Goal: Transaction & Acquisition: Obtain resource

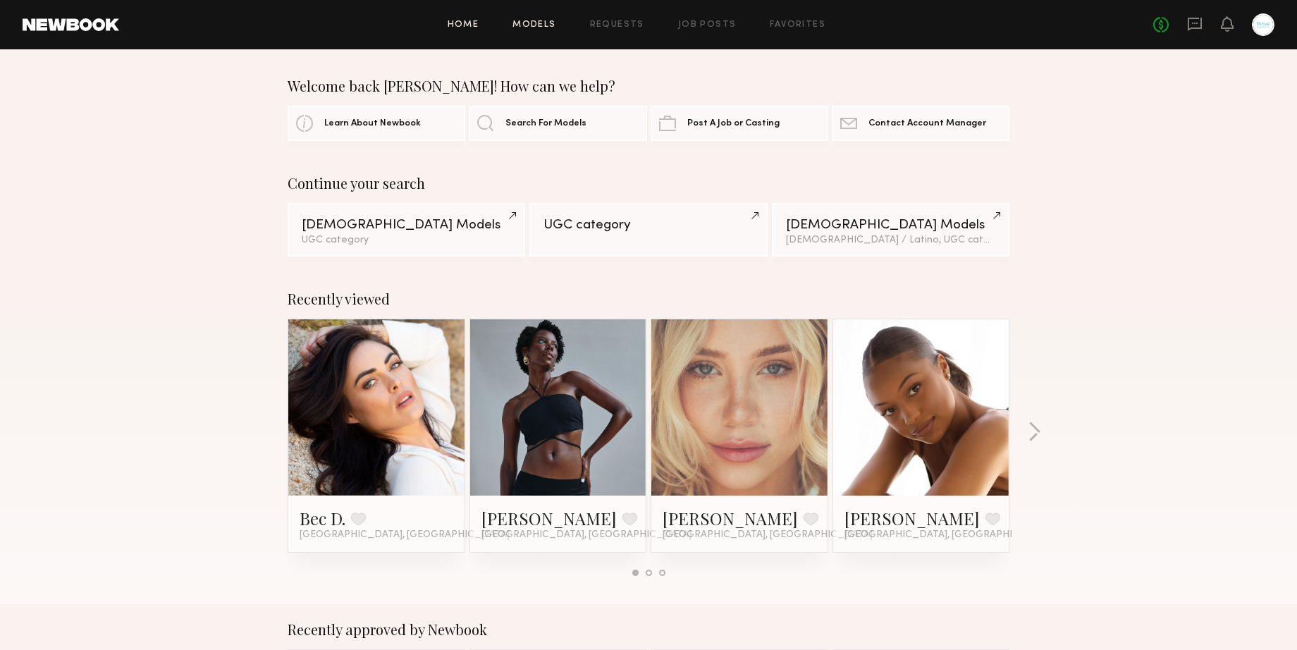
click at [529, 21] on link "Models" at bounding box center [533, 24] width 43 height 9
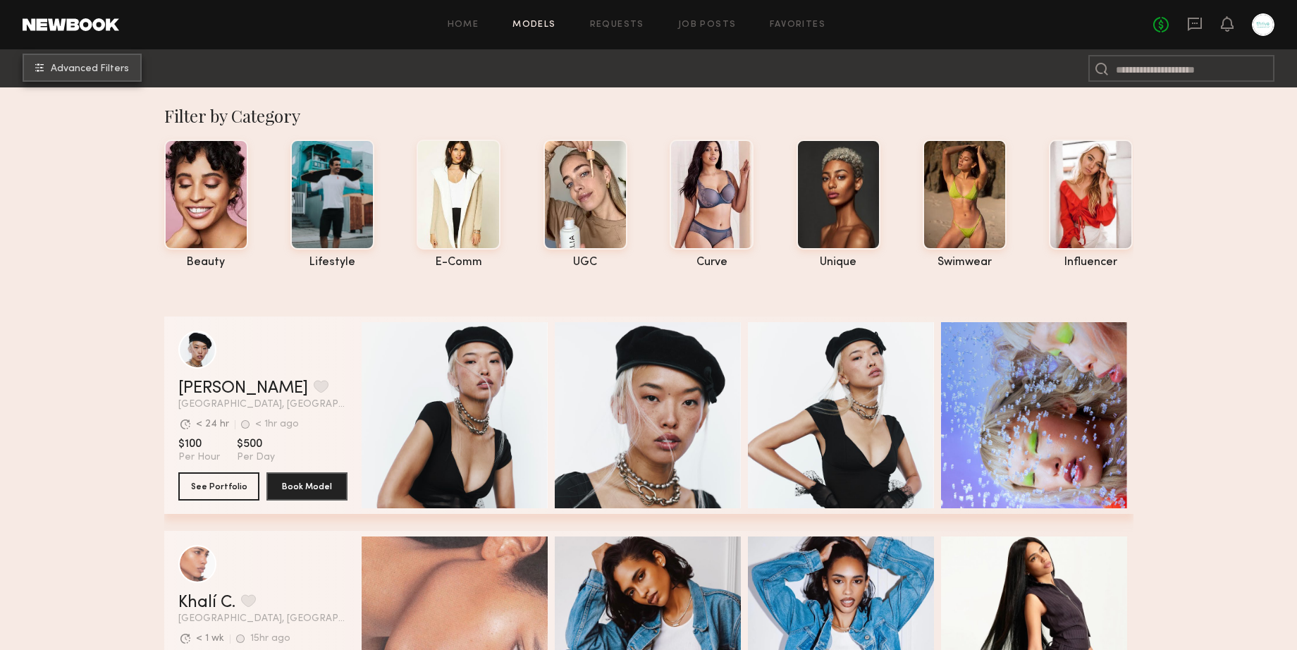
click at [99, 70] on span "Advanced Filters" at bounding box center [90, 69] width 78 height 10
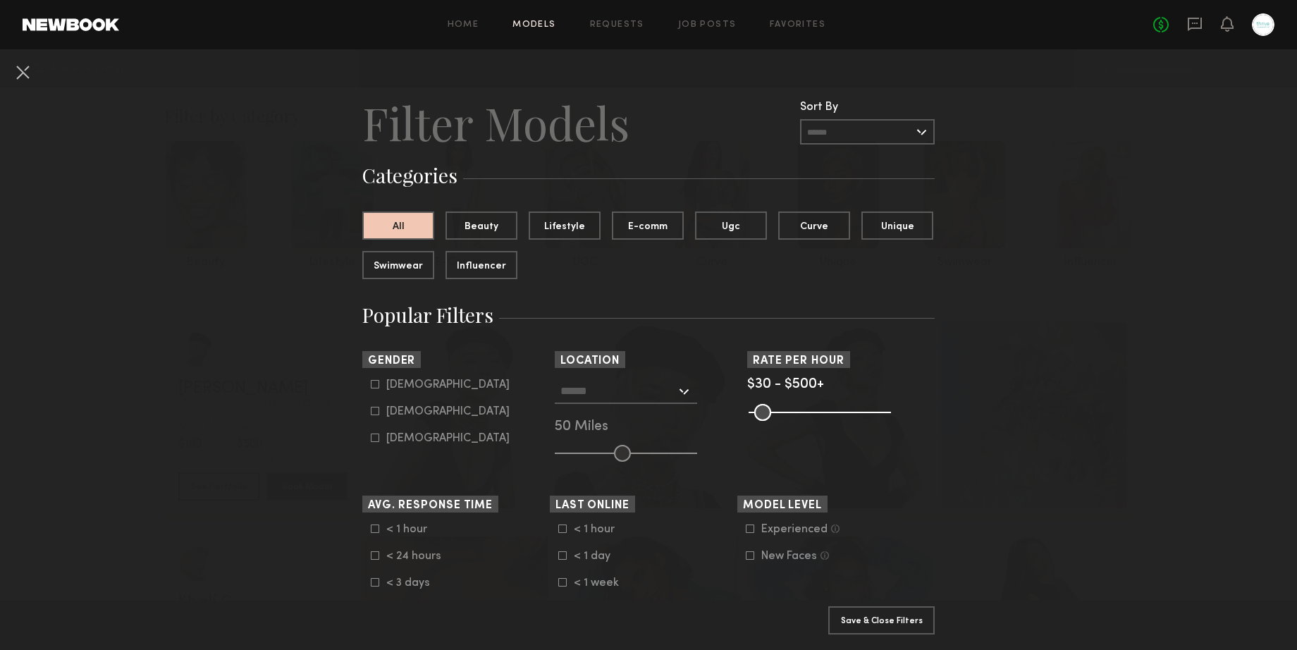
click at [374, 385] on icon at bounding box center [375, 384] width 8 height 8
type input "*"
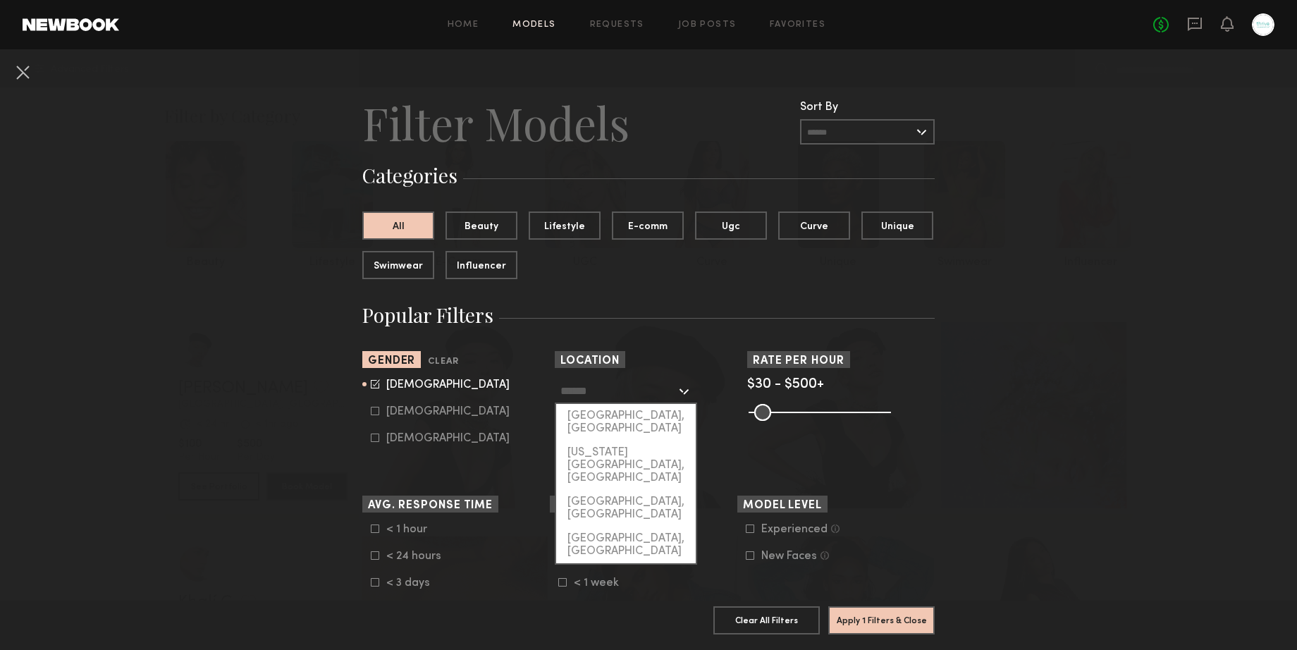
click at [578, 392] on input "text" at bounding box center [618, 390] width 116 height 24
click at [593, 440] on div "[US_STATE][GEOGRAPHIC_DATA], [GEOGRAPHIC_DATA]" at bounding box center [626, 464] width 140 height 49
type input "**********"
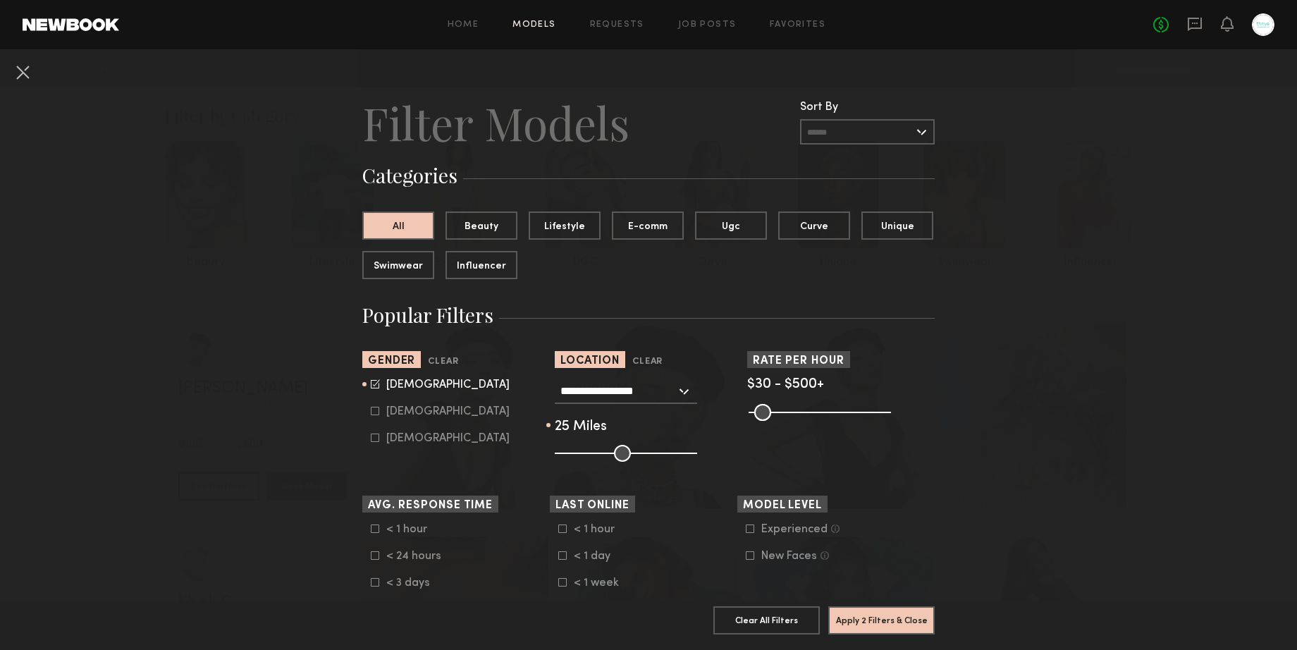
drag, startPoint x: 623, startPoint y: 455, endPoint x: 591, endPoint y: 457, distance: 31.7
type input "**"
click at [591, 457] on input "range" at bounding box center [626, 453] width 142 height 17
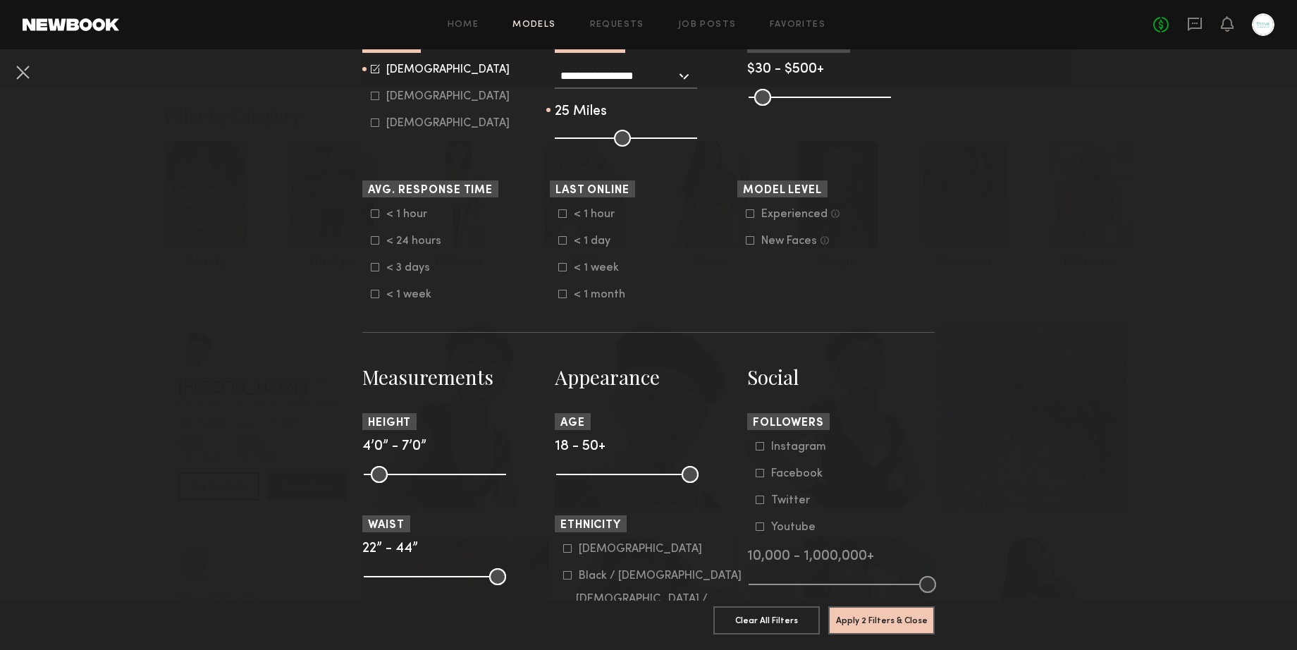
scroll to position [317, 0]
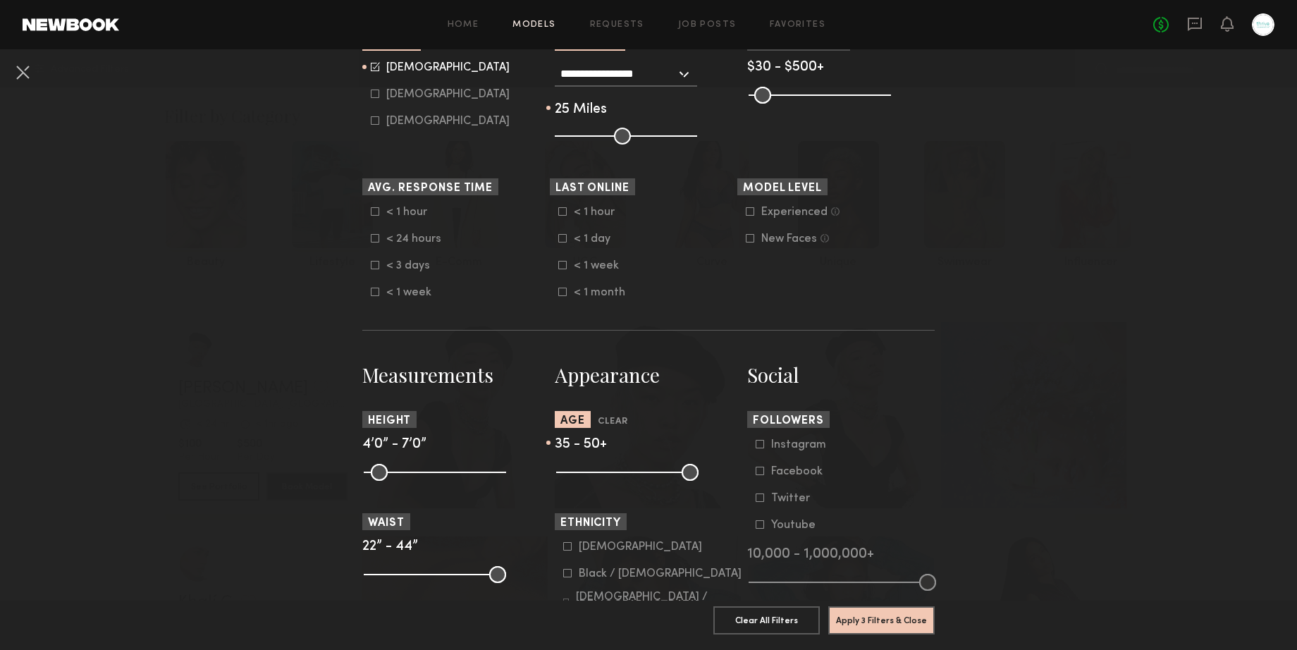
drag, startPoint x: 564, startPoint y: 476, endPoint x: 631, endPoint y: 476, distance: 67.0
type input "**"
click at [631, 476] on input "range" at bounding box center [627, 472] width 142 height 17
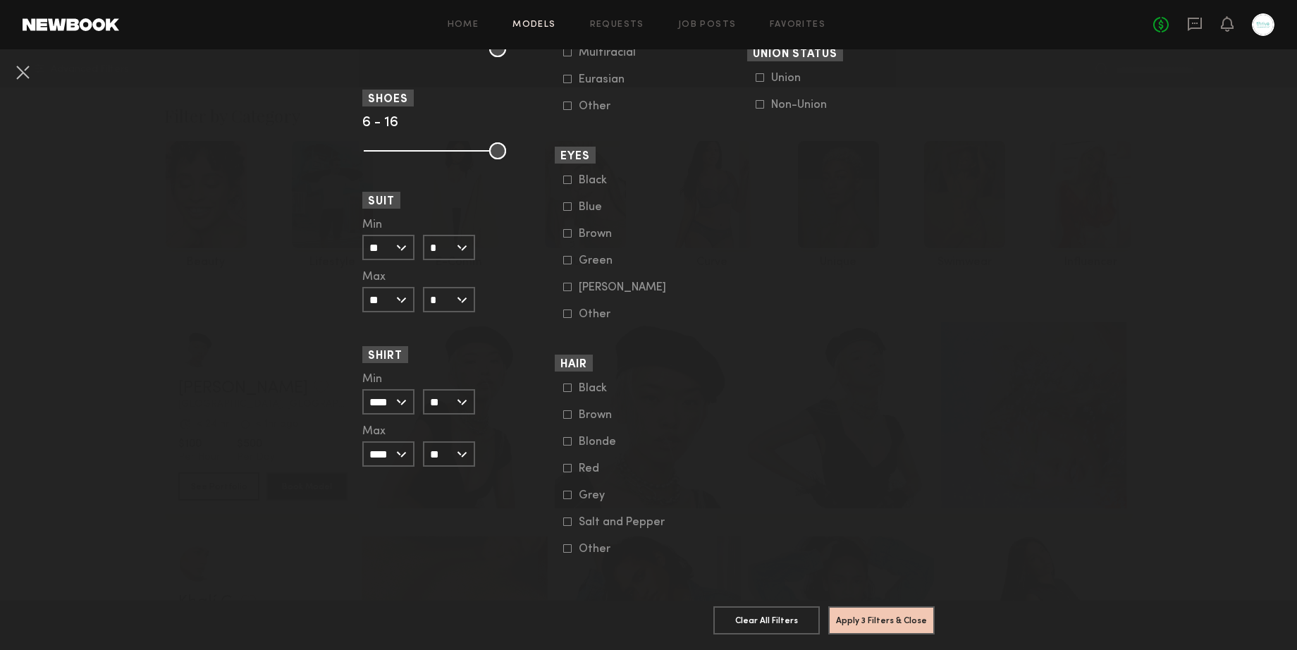
scroll to position [958, 0]
click at [565, 495] on icon at bounding box center [567, 495] width 8 height 8
click at [565, 523] on icon at bounding box center [567, 521] width 8 height 8
click at [859, 620] on button "Apply 4 Filters & Close" at bounding box center [881, 619] width 106 height 28
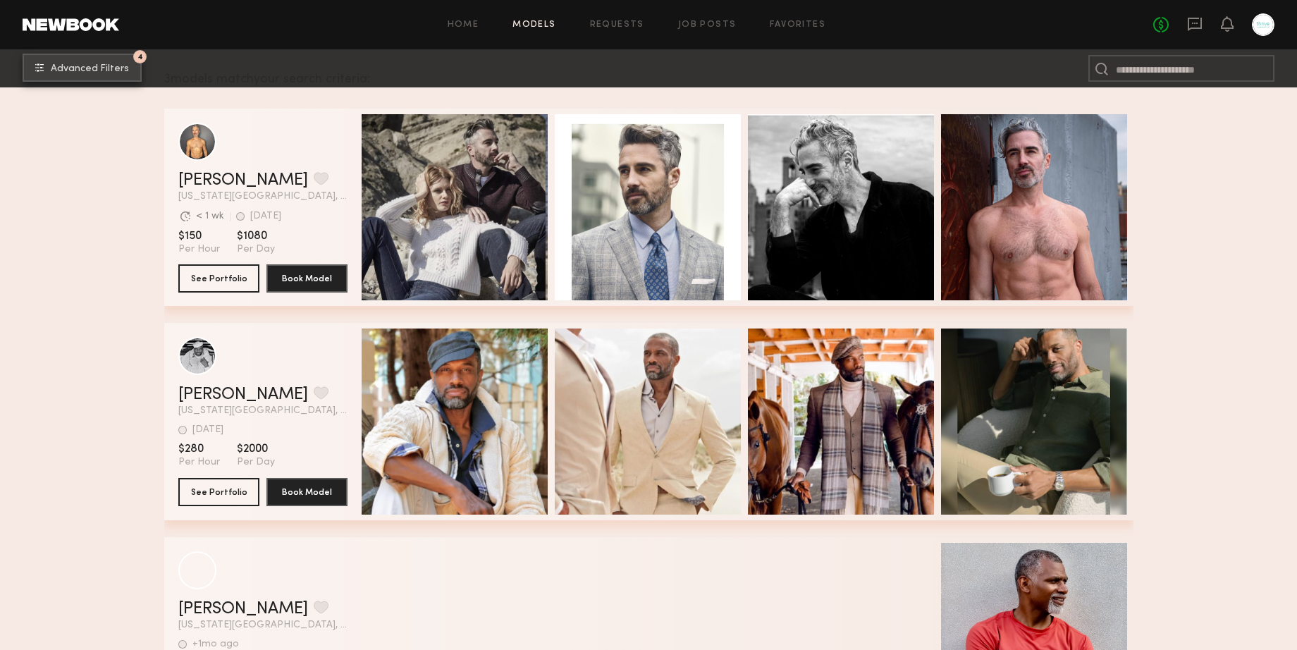
scroll to position [215, 0]
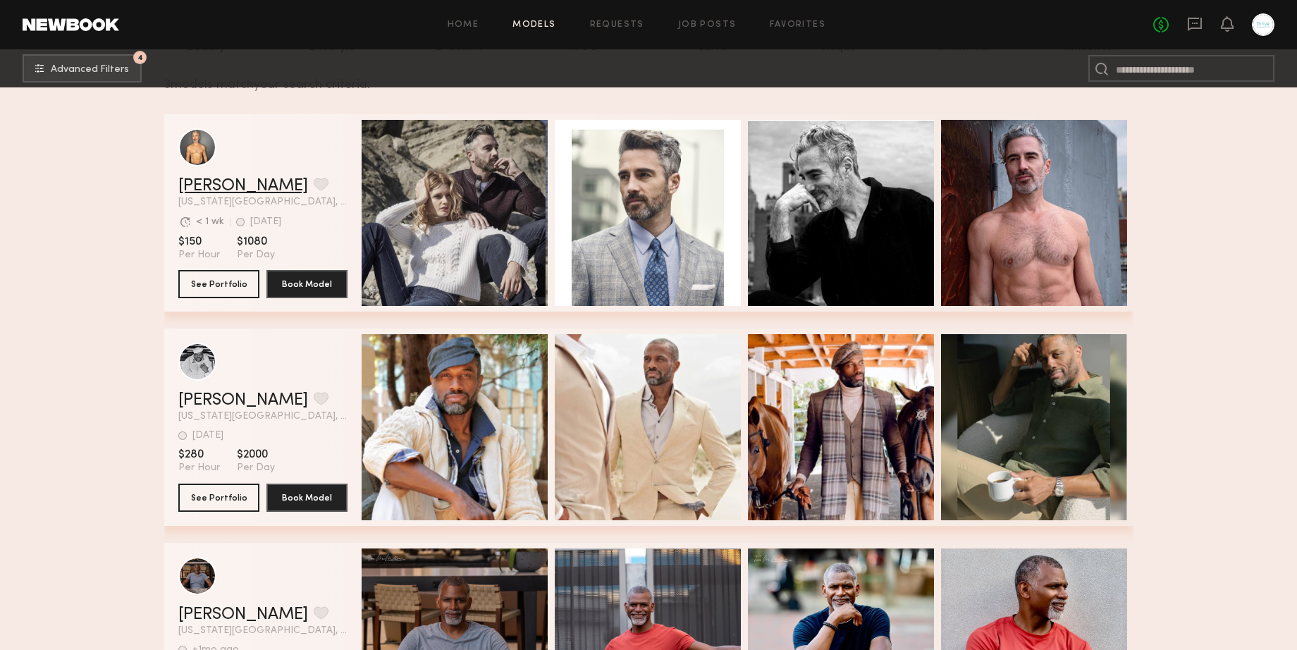
click at [211, 186] on link "[PERSON_NAME]" at bounding box center [243, 186] width 130 height 17
click at [235, 401] on link "Christopher J." at bounding box center [243, 400] width 130 height 17
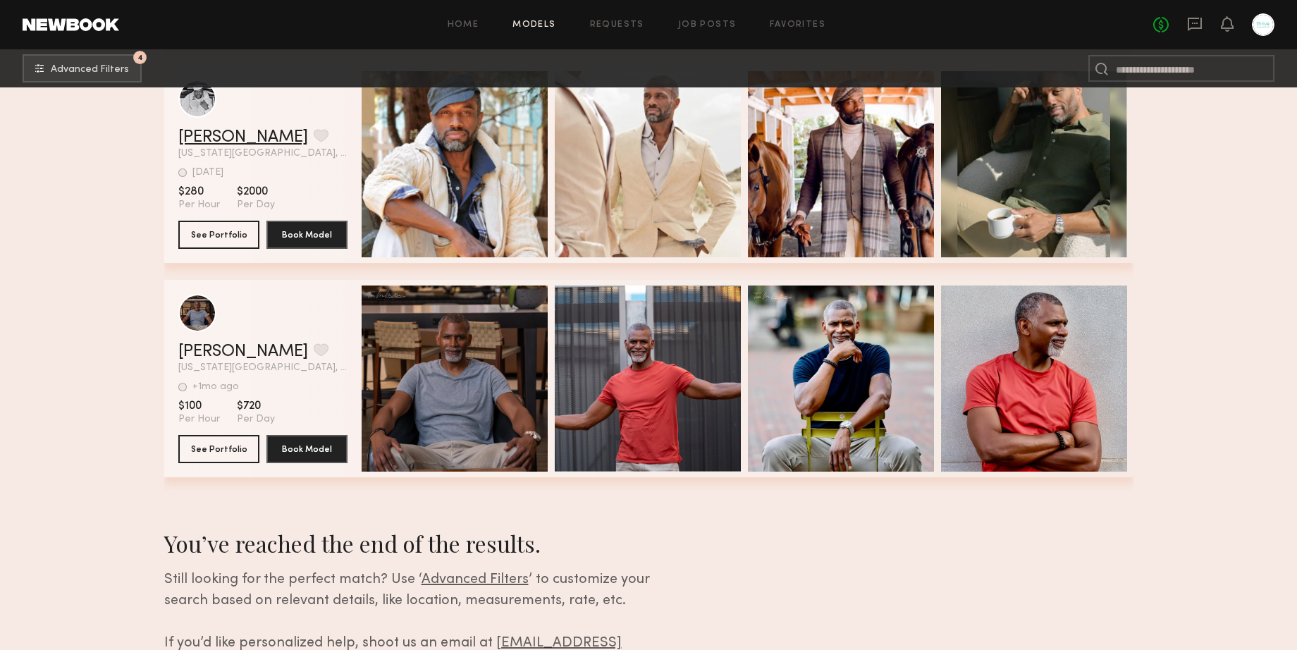
scroll to position [481, 0]
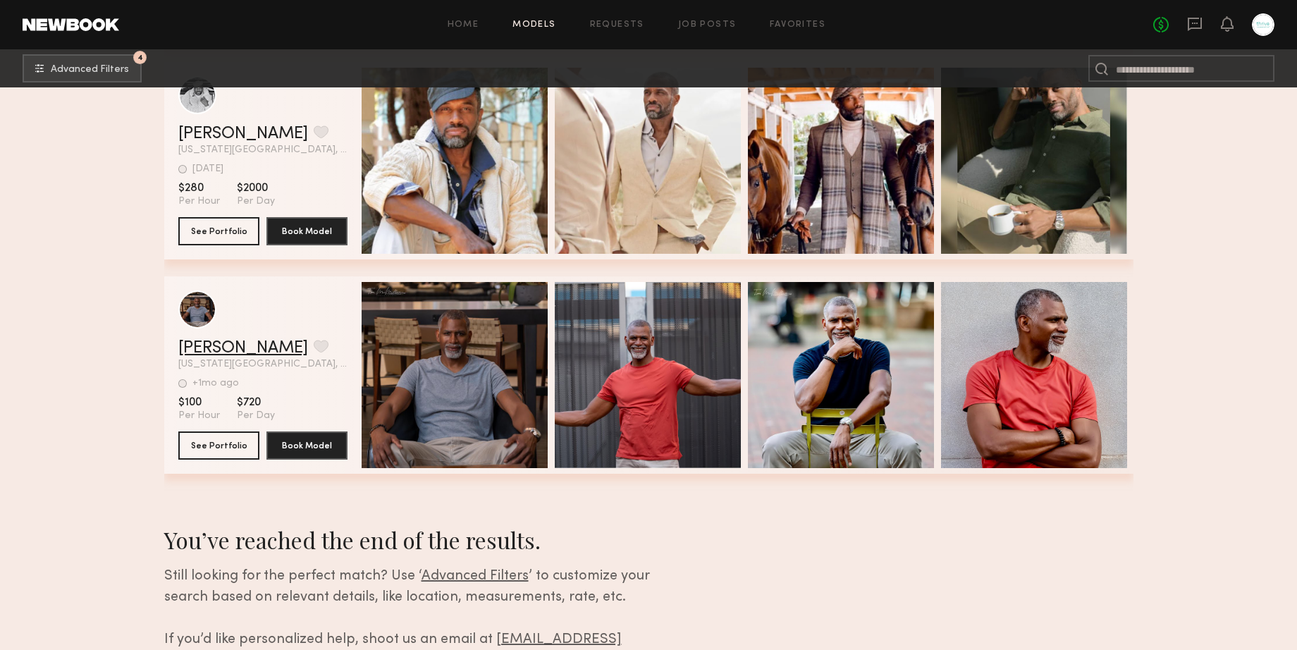
click at [216, 349] on link "Michael L." at bounding box center [243, 348] width 130 height 17
